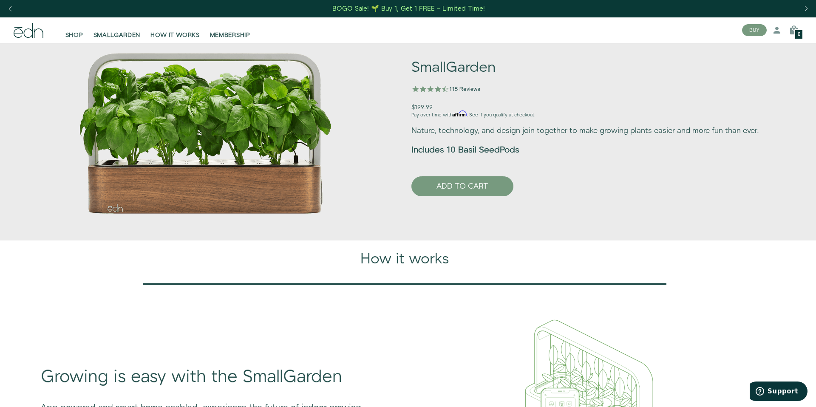
click at [375, 7] on div "BOGO Sale! 🌱 Buy 1, Get 1 FREE – Limited Time!" at bounding box center [408, 8] width 153 height 9
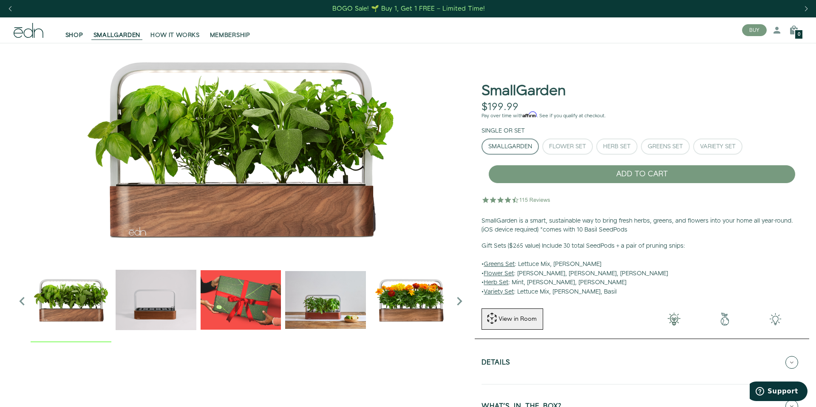
click at [75, 29] on link "SHOP" at bounding box center [74, 30] width 28 height 19
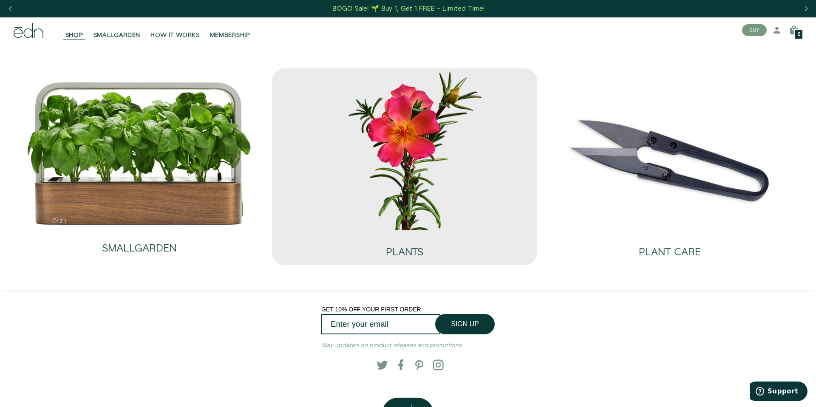
click at [425, 206] on img at bounding box center [405, 148] width 252 height 161
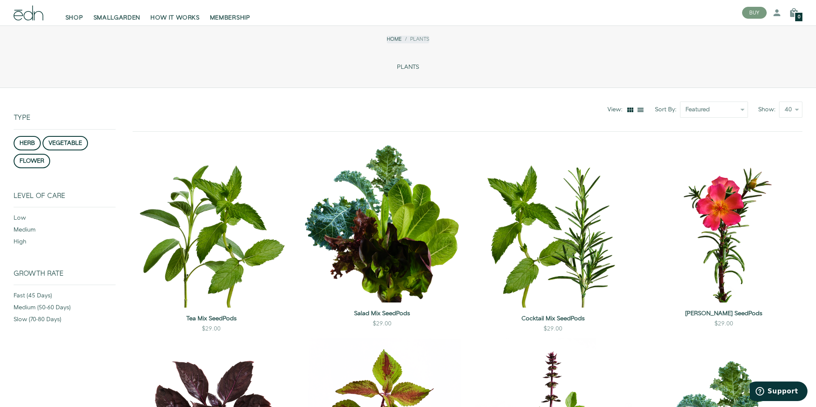
scroll to position [22, 0]
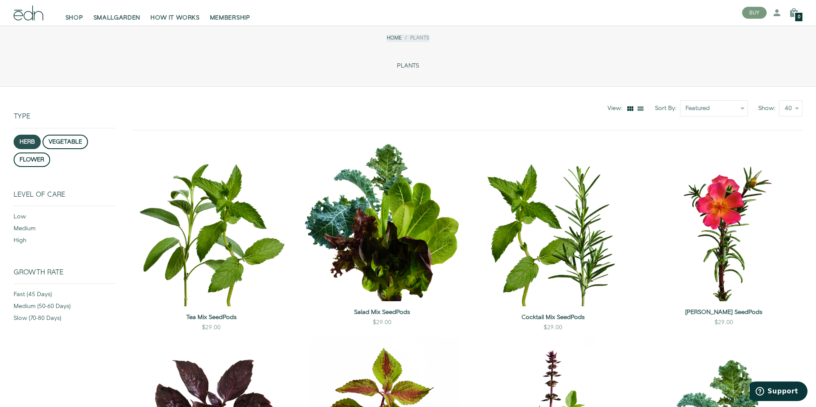
click at [27, 140] on button "herb" at bounding box center [27, 142] width 27 height 14
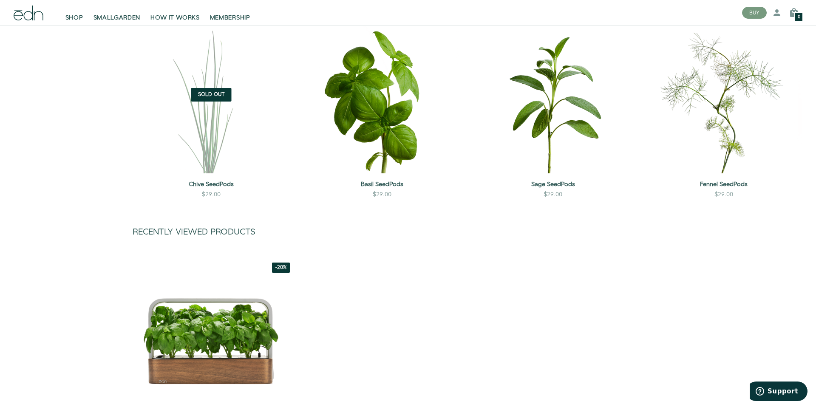
scroll to position [464, 0]
